Goal: Transaction & Acquisition: Download file/media

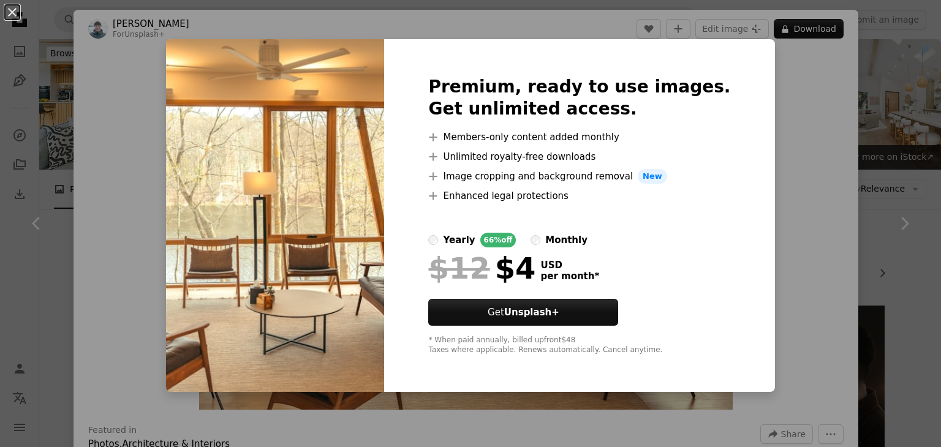
scroll to position [760, 0]
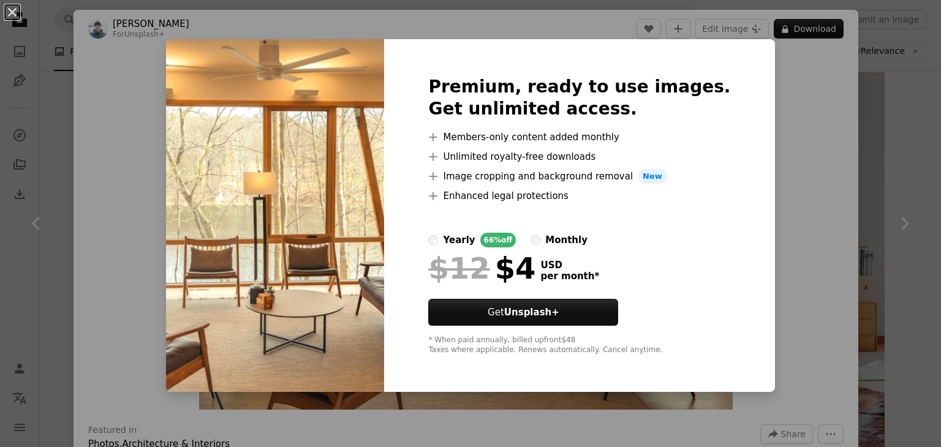
click at [770, 284] on div "An X shape Premium, ready to use images. Get unlimited access. A plus sign Memb…" at bounding box center [470, 223] width 941 height 447
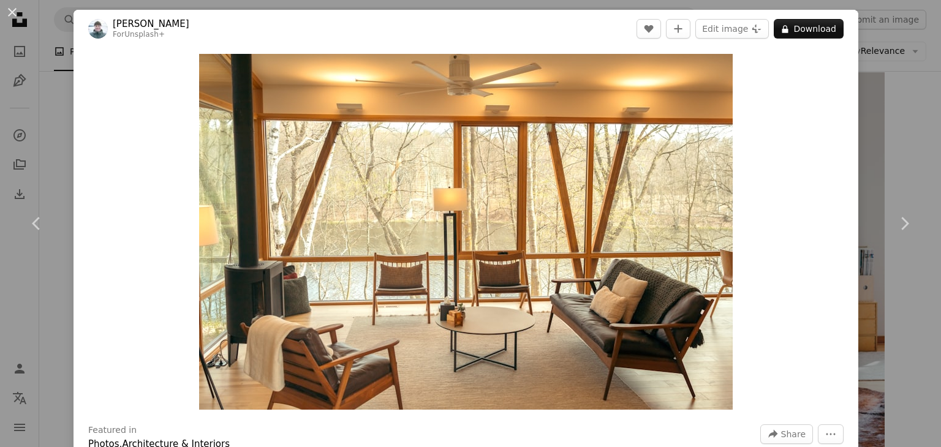
click at [902, 123] on div "An X shape Chevron left Chevron right [PERSON_NAME] For Unsplash+ A heart A plu…" at bounding box center [470, 223] width 941 height 447
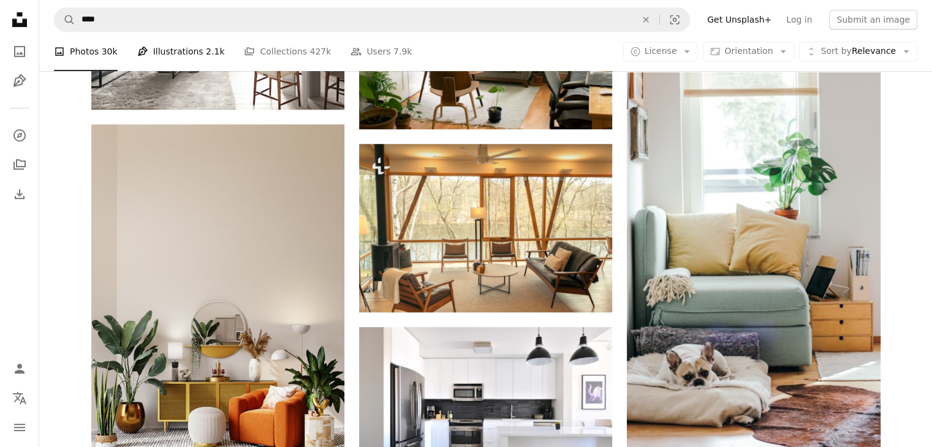
click at [150, 47] on link "Pen Tool Illustrations 2.1k" at bounding box center [181, 51] width 88 height 39
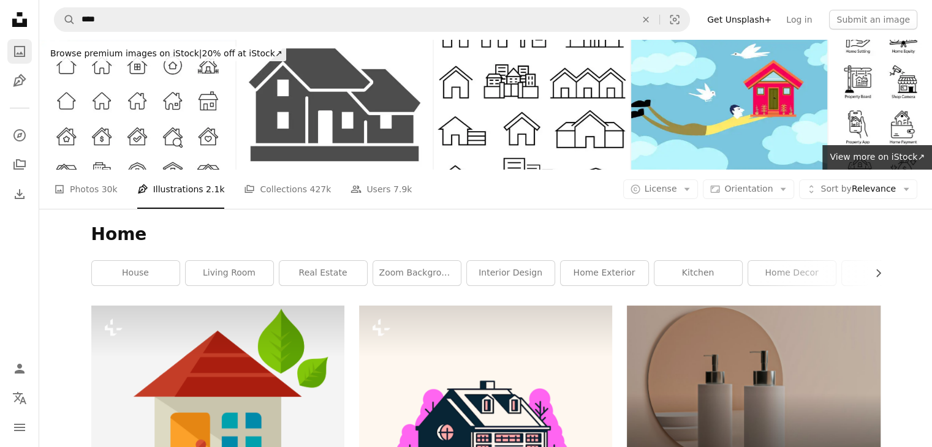
click at [22, 44] on icon "A photo" at bounding box center [19, 51] width 15 height 15
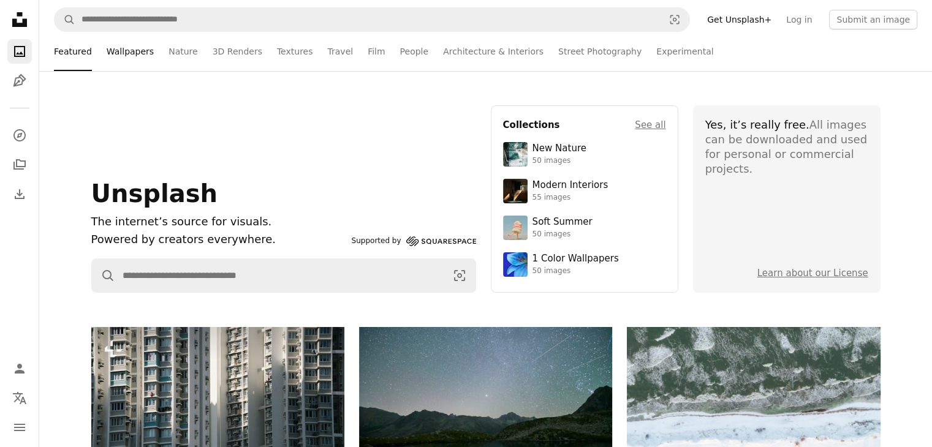
click at [140, 56] on link "Wallpapers" at bounding box center [130, 51] width 47 height 39
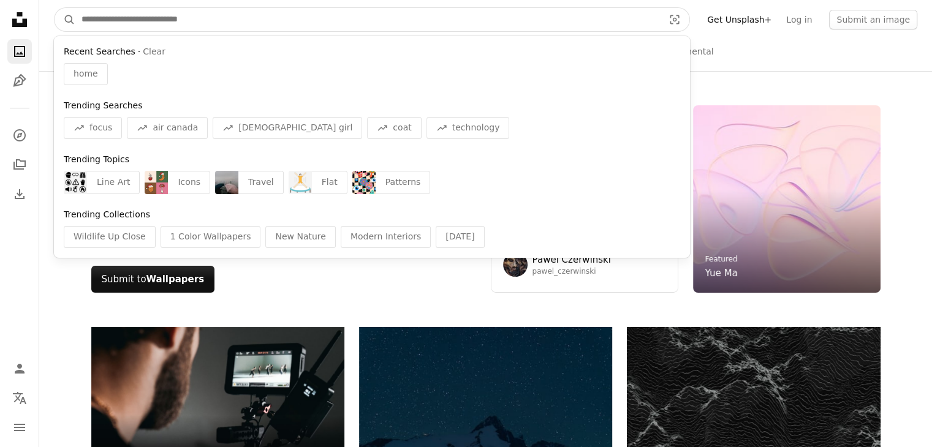
click at [446, 19] on input "Find visuals sitewide" at bounding box center [367, 19] width 585 height 23
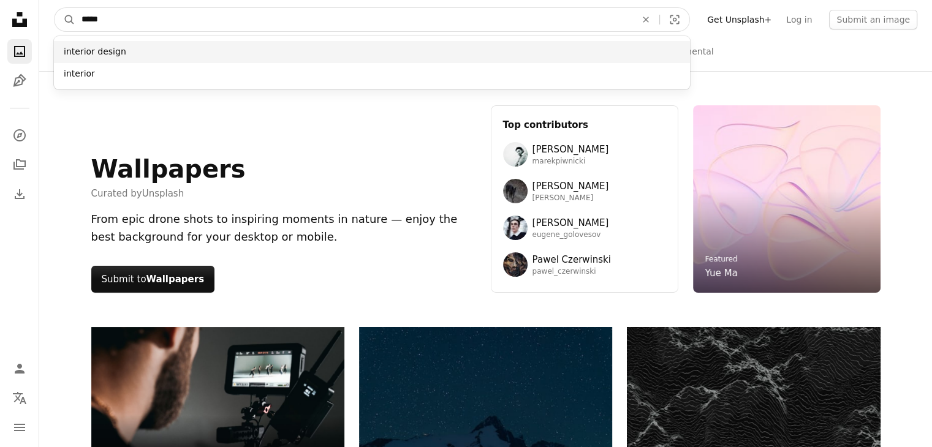
type input "*****"
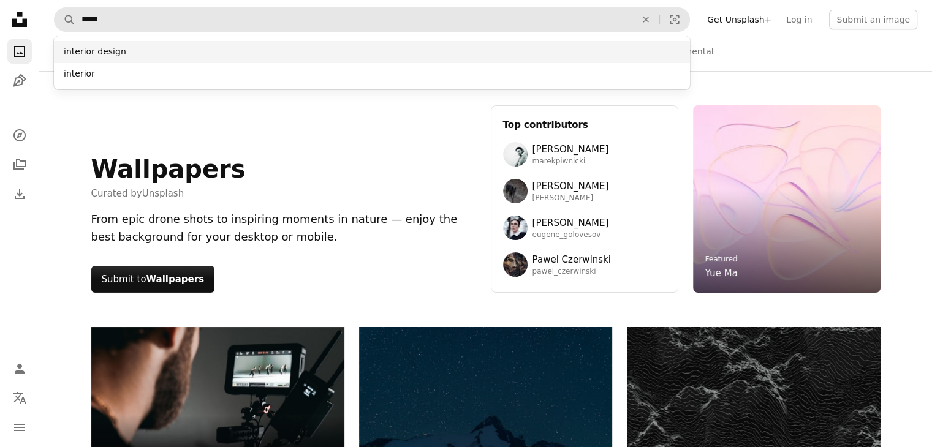
click at [286, 47] on div "interior design" at bounding box center [372, 52] width 636 height 22
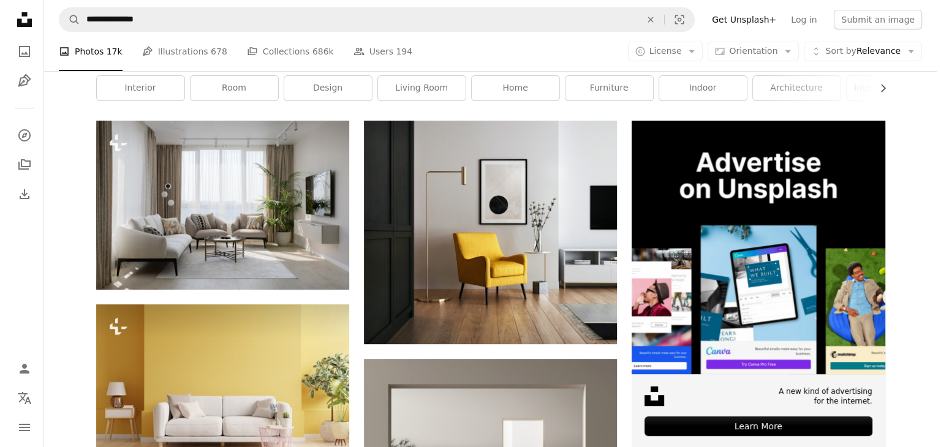
scroll to position [186, 0]
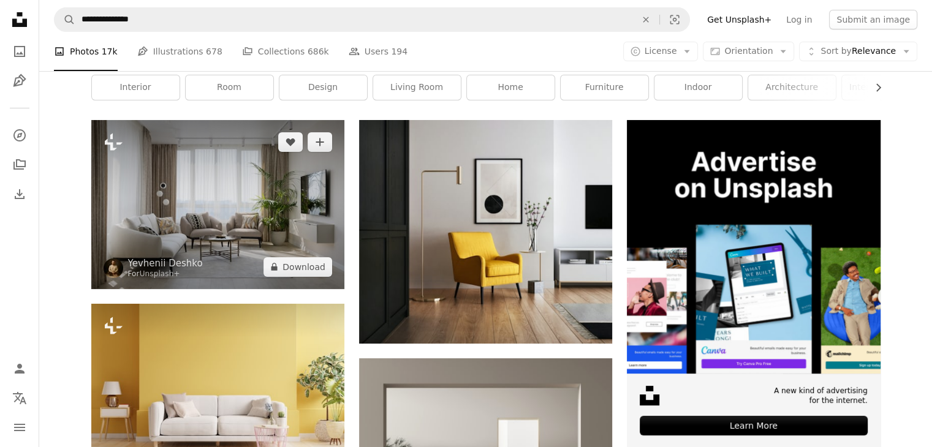
click at [259, 197] on img at bounding box center [217, 204] width 253 height 169
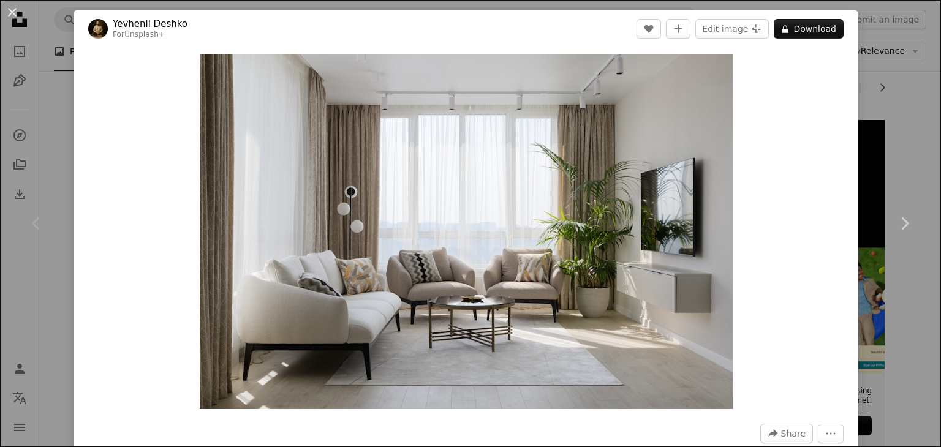
scroll to position [27, 0]
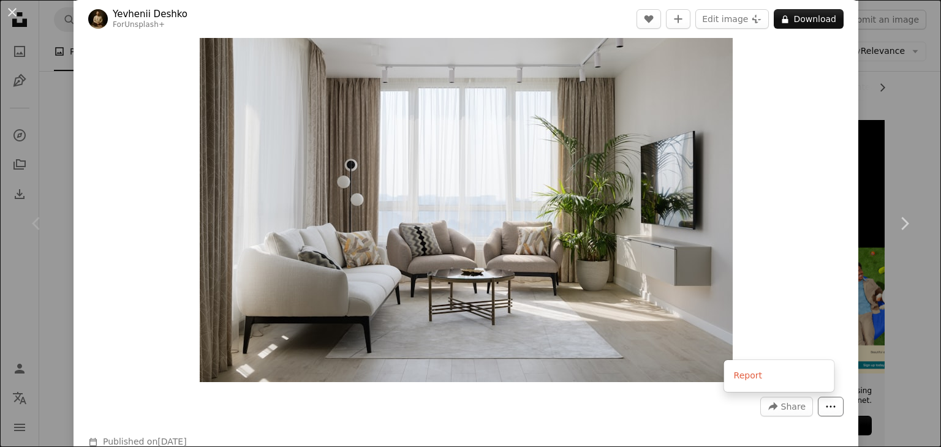
click at [827, 410] on icon "More Actions" at bounding box center [830, 406] width 11 height 11
click at [786, 25] on button "A lock Download" at bounding box center [809, 19] width 70 height 20
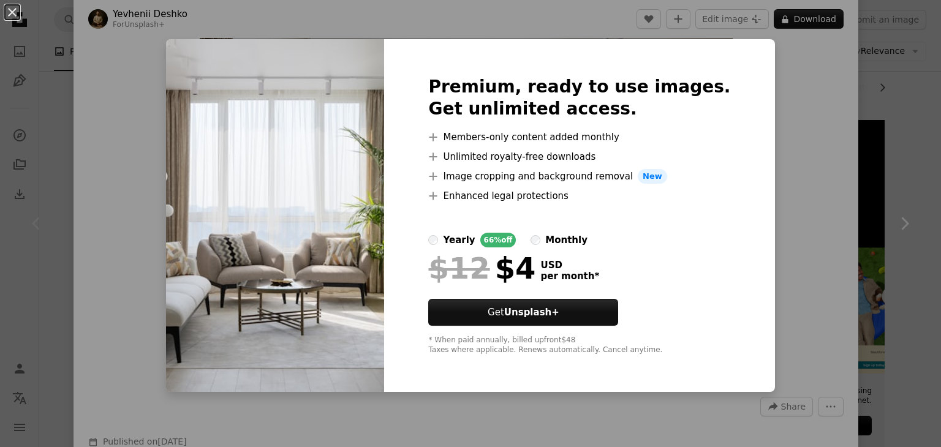
click at [813, 192] on div "An X shape Premium, ready to use images. Get unlimited access. A plus sign Memb…" at bounding box center [470, 223] width 941 height 447
